Goal: Task Accomplishment & Management: Use online tool/utility

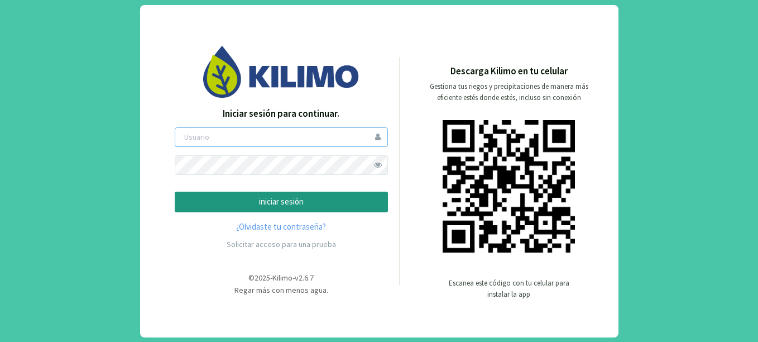
type input "[PERSON_NAME]"
click at [290, 200] on p "iniciar sesión" at bounding box center [281, 201] width 194 height 13
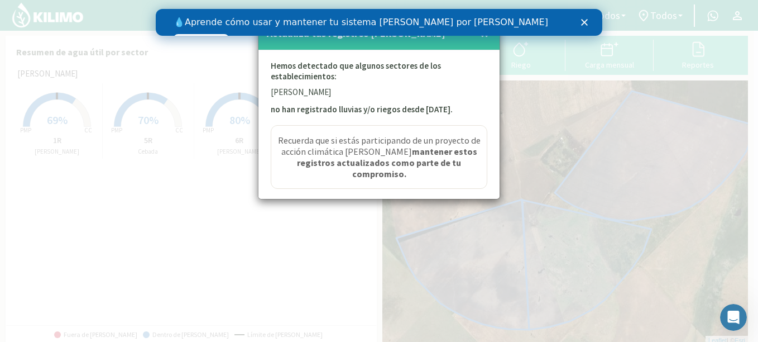
click at [583, 18] on div "💧 Aprende cómo usar y mantener tu sistema [PERSON_NAME] por goteo Ver videos" at bounding box center [379, 30] width 447 height 35
click at [583, 21] on polygon "Cerrar" at bounding box center [584, 22] width 7 height 7
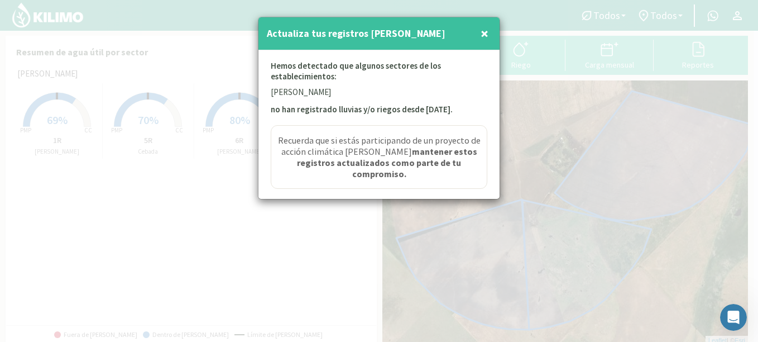
click at [489, 31] on button "×" at bounding box center [484, 33] width 13 height 22
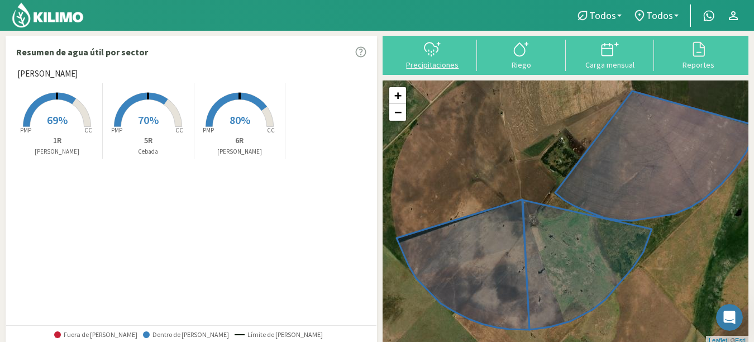
click at [435, 55] on icon at bounding box center [432, 49] width 18 height 18
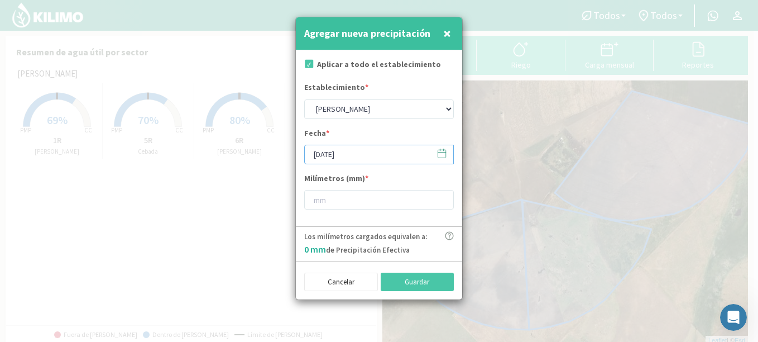
click at [362, 157] on input "[DATE]" at bounding box center [379, 155] width 150 height 20
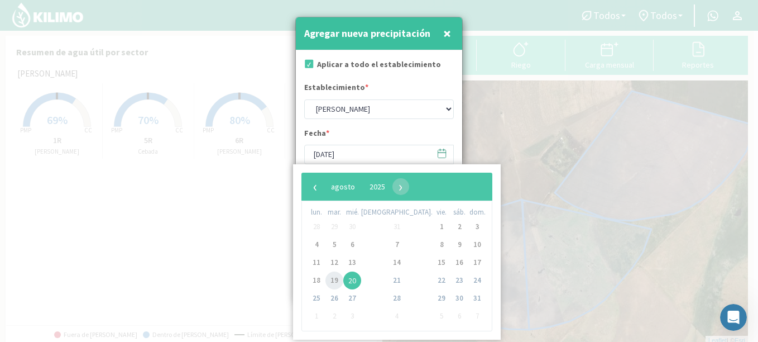
click at [338, 280] on span "19" at bounding box center [334, 280] width 18 height 18
type input "[DATE]"
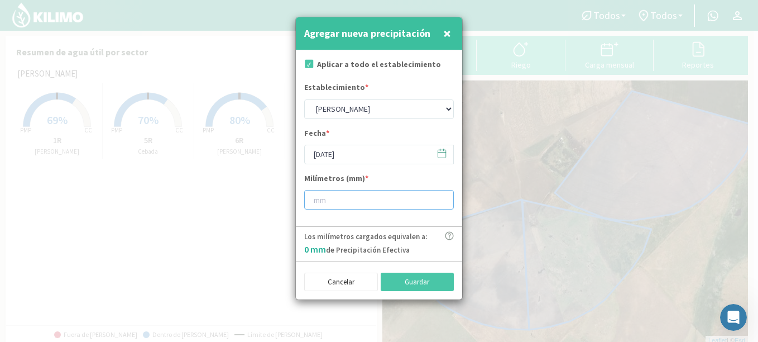
click at [352, 197] on input "number" at bounding box center [379, 200] width 150 height 20
type input "2"
click at [401, 287] on button "Guardar" at bounding box center [418, 281] width 74 height 19
type input "[DATE]"
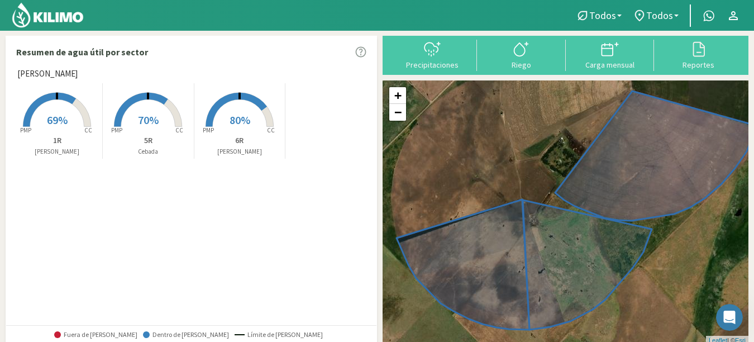
click at [60, 104] on rect at bounding box center [56, 127] width 89 height 89
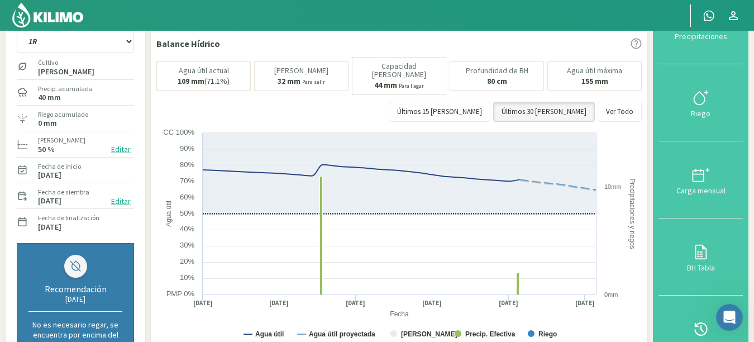
scroll to position [56, 0]
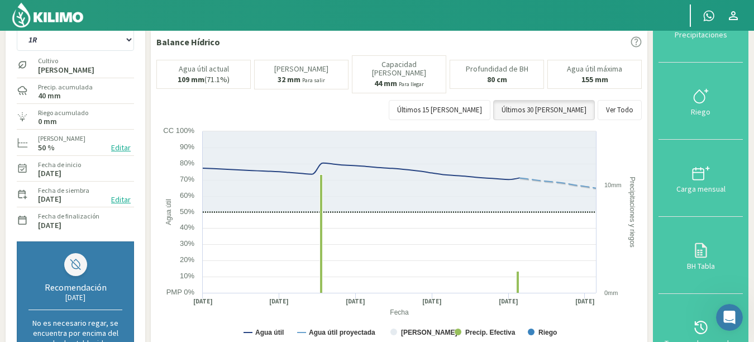
click at [57, 11] on img at bounding box center [47, 15] width 73 height 27
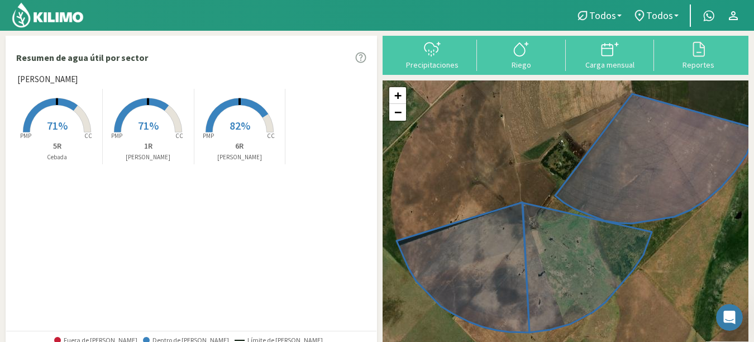
click at [156, 119] on span "71%" at bounding box center [148, 125] width 21 height 14
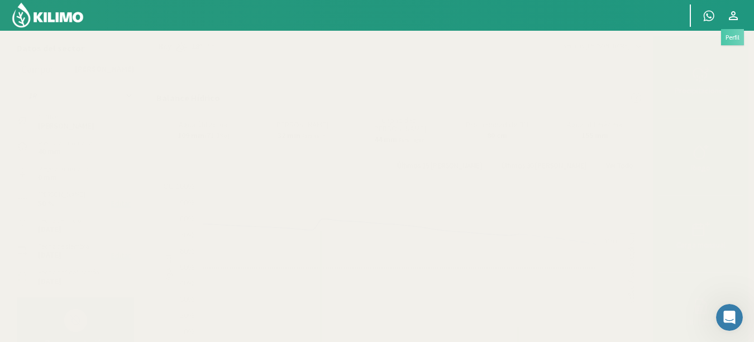
click at [737, 14] on icon at bounding box center [732, 15] width 13 height 13
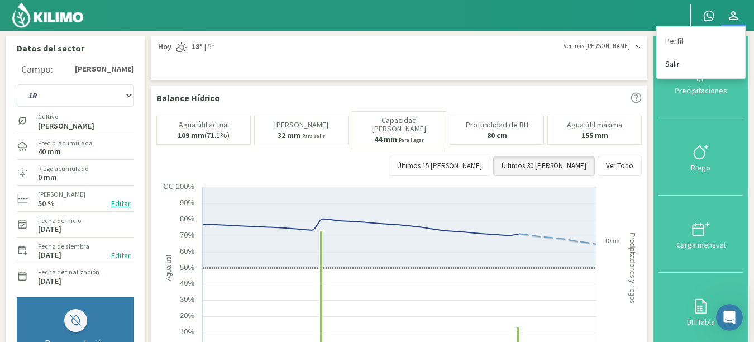
click at [678, 60] on link "Salir" at bounding box center [700, 63] width 88 height 23
click at [679, 65] on link "Salir" at bounding box center [700, 63] width 88 height 23
